Goal: Information Seeking & Learning: Learn about a topic

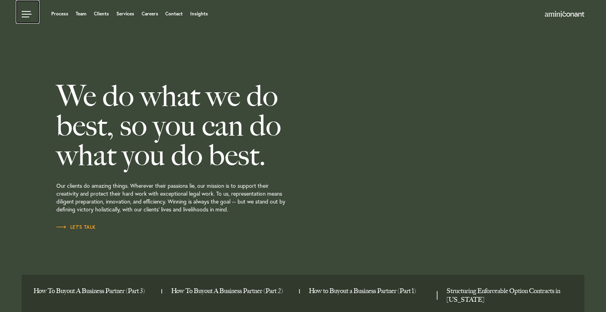
click at [25, 13] on link at bounding box center [28, 12] width 24 height 24
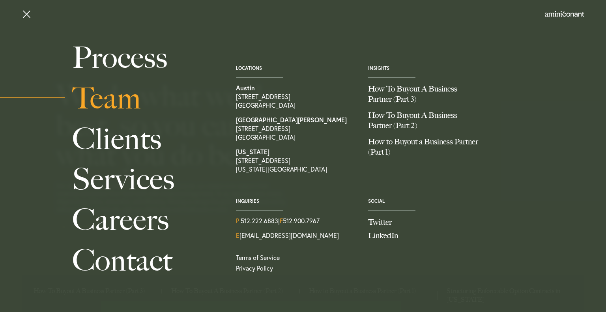
click at [94, 95] on link "Team" at bounding box center [145, 98] width 146 height 41
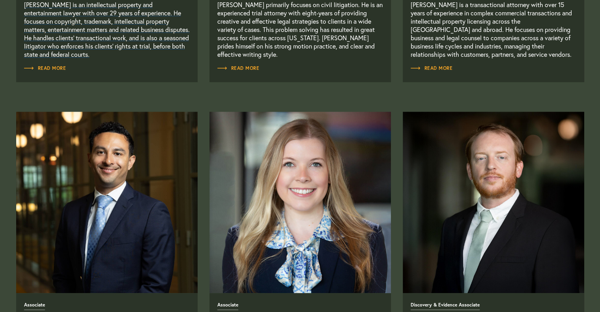
scroll to position [874, 0]
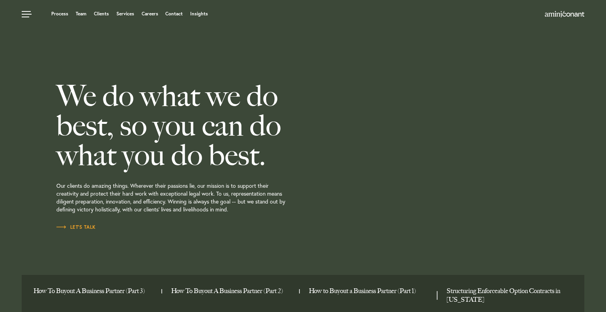
click at [154, 28] on div "We do what we do best, so you can do what you do best. Our clients do amazing t…" at bounding box center [201, 156] width 291 height 312
click at [144, 13] on link "Careers" at bounding box center [150, 13] width 17 height 5
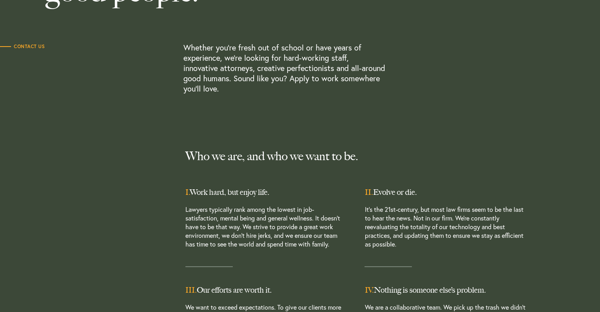
scroll to position [119, 0]
